Goal: Task Accomplishment & Management: Manage account settings

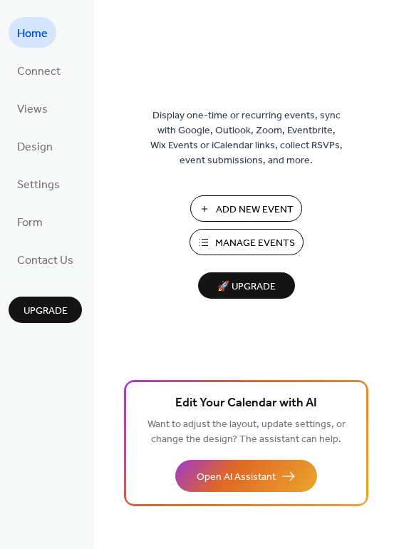
click at [237, 253] on button "Manage Events" at bounding box center [247, 242] width 114 height 26
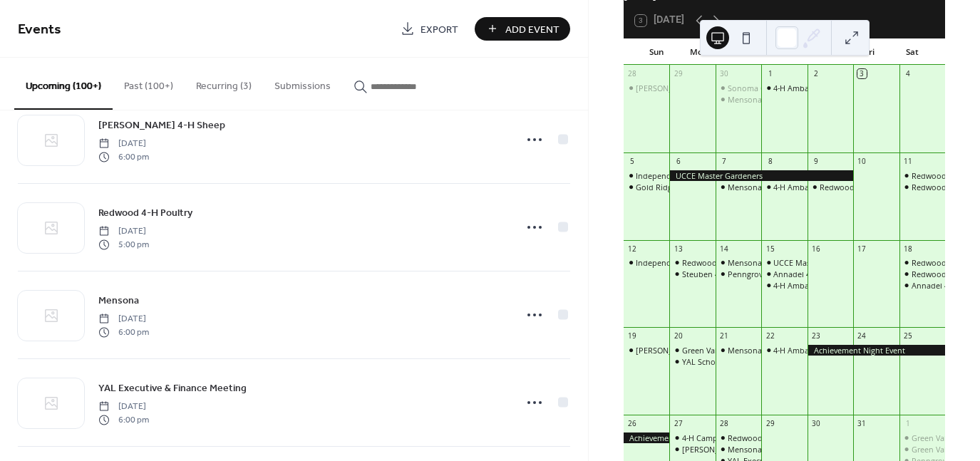
scroll to position [96, 0]
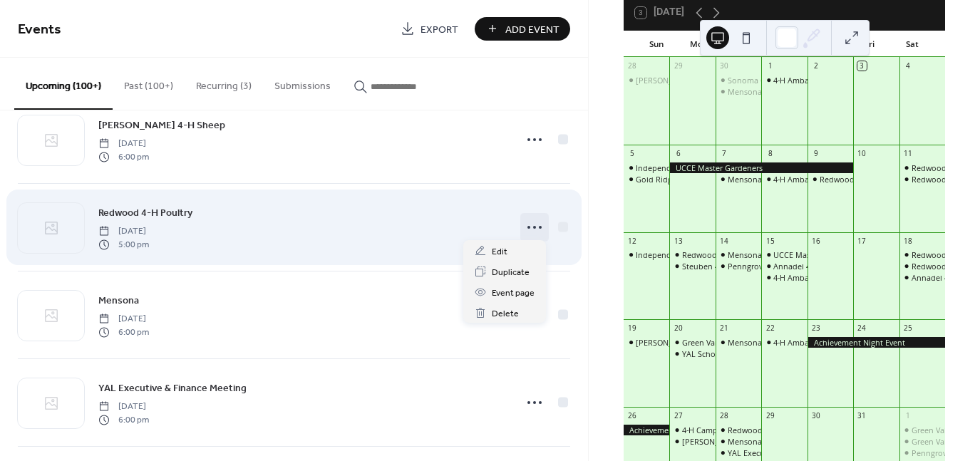
click at [533, 226] on circle at bounding box center [534, 227] width 3 height 3
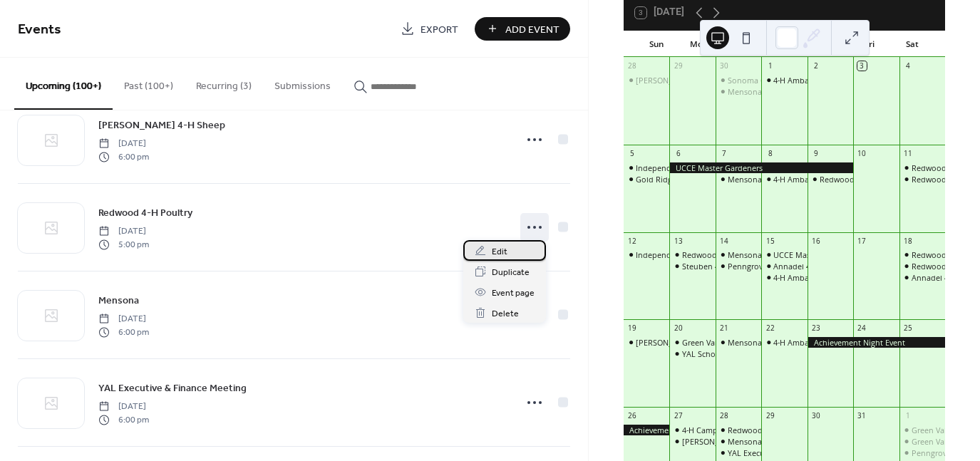
click at [492, 253] on span "Edit" at bounding box center [500, 251] width 16 height 15
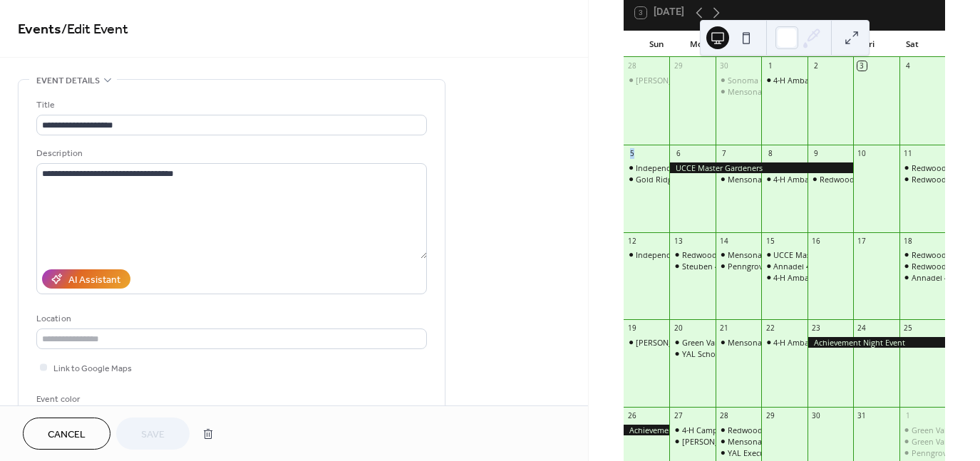
drag, startPoint x: 589, startPoint y: 155, endPoint x: 593, endPoint y: 177, distance: 23.1
click at [593, 177] on div "October 2025 3 Today Sun Mon Tue Wed Thu Fri Sat 28 Canfield 4-H Rabbits & Marc…" at bounding box center [784, 230] width 391 height 461
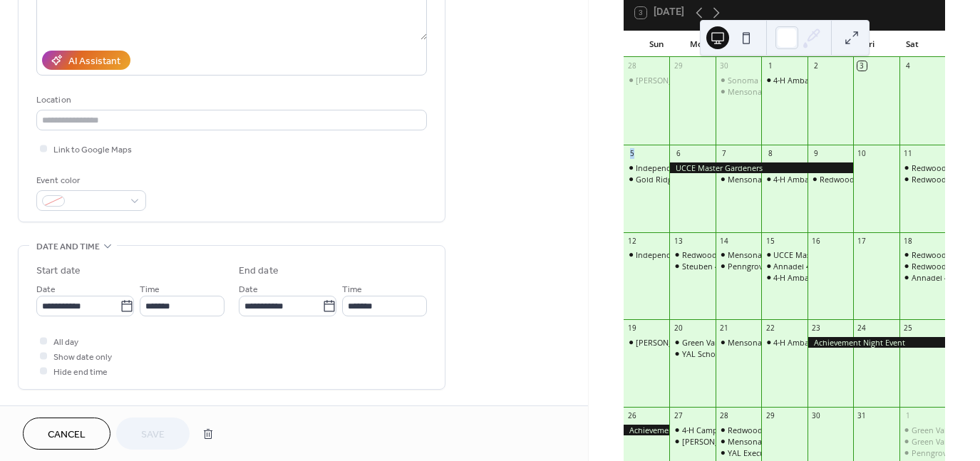
scroll to position [231, 0]
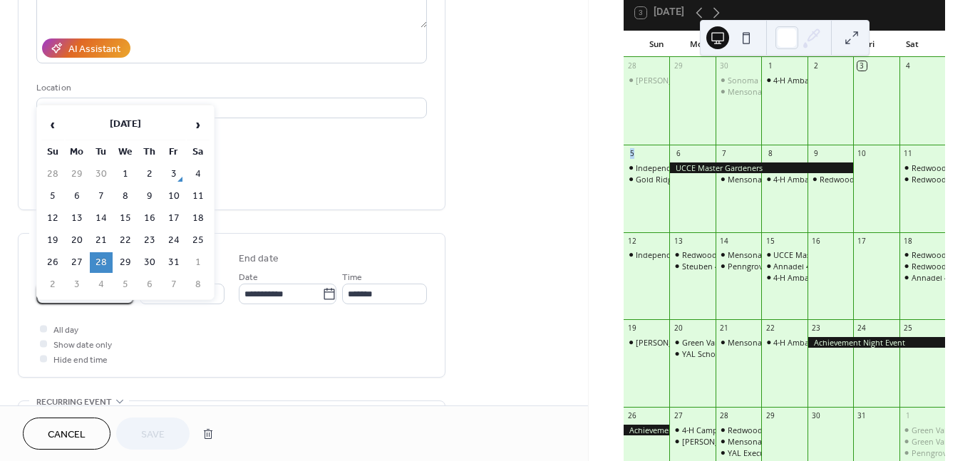
click at [83, 293] on input "**********" at bounding box center [77, 294] width 83 height 21
click at [101, 241] on td "21" at bounding box center [101, 240] width 23 height 21
type input "**********"
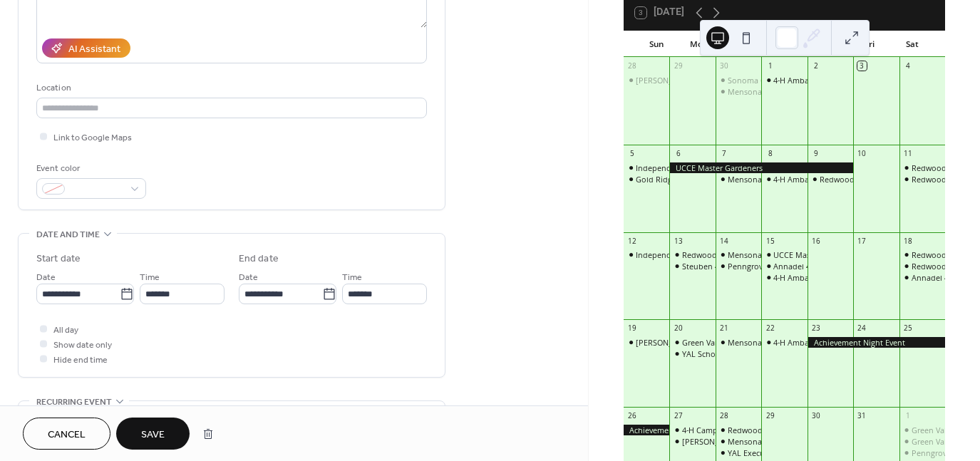
click at [158, 437] on span "Save" at bounding box center [153, 435] width 24 height 15
